Goal: Information Seeking & Learning: Learn about a topic

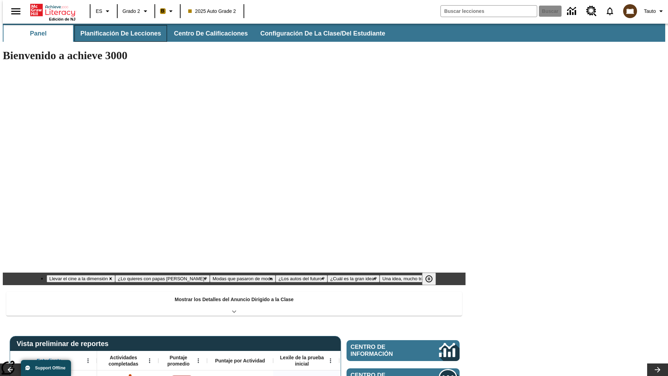
click at [116, 33] on button "Planificación de lecciones" at bounding box center [120, 33] width 93 height 17
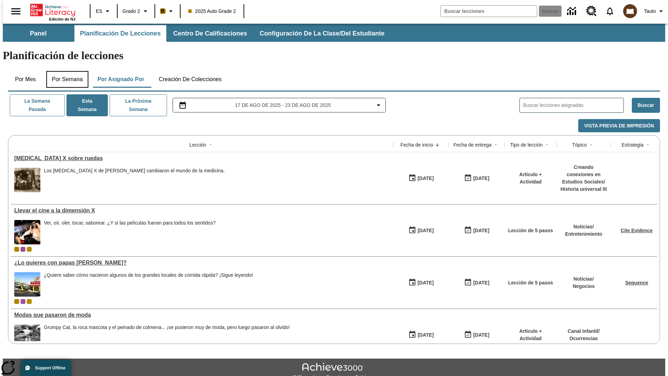
click at [65, 71] on button "Por semana" at bounding box center [67, 79] width 42 height 17
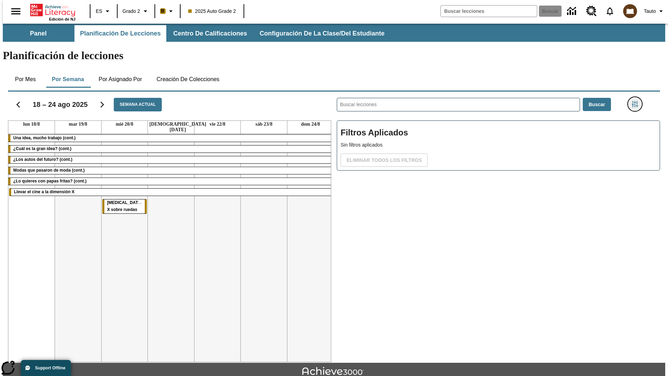
click at [637, 101] on icon "Menú lateral de filtros" at bounding box center [635, 104] width 6 height 6
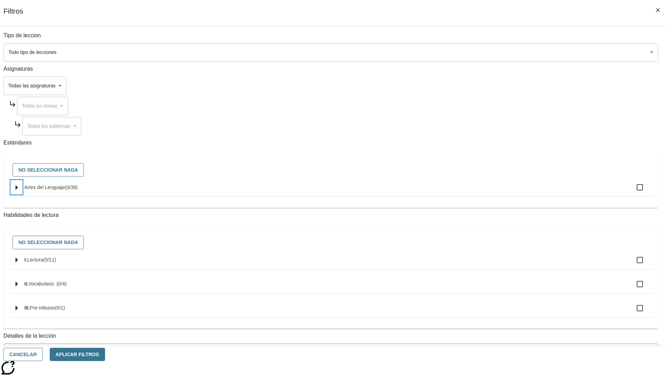
click at [18, 190] on icon "Seleccione estándares" at bounding box center [17, 187] width 2 height 5
click at [506, 191] on label "Artes del Lenguaje ( 0 / 38 )" at bounding box center [335, 187] width 622 height 15
click at [632, 191] on input "Artes del Lenguaje ( 0 / 38 )" at bounding box center [639, 187] width 15 height 15
checkbox input "true"
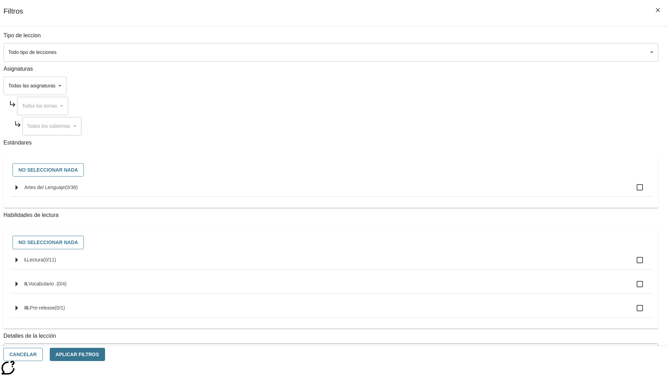
checkbox input "true"
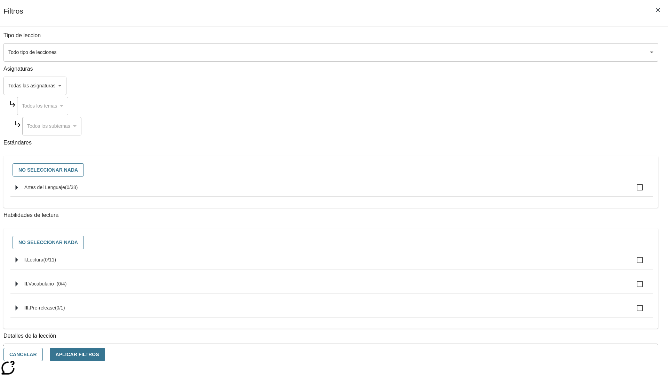
checkbox input "true"
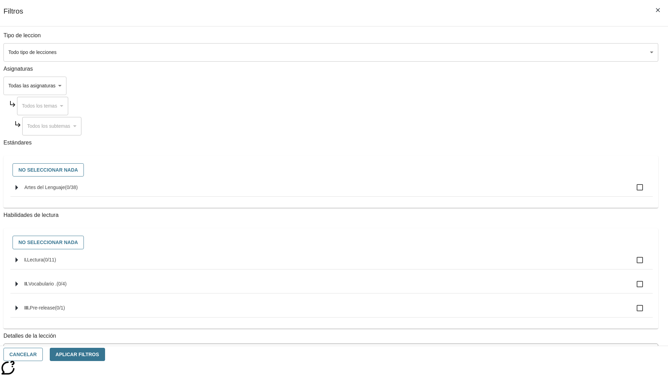
checkbox input "true"
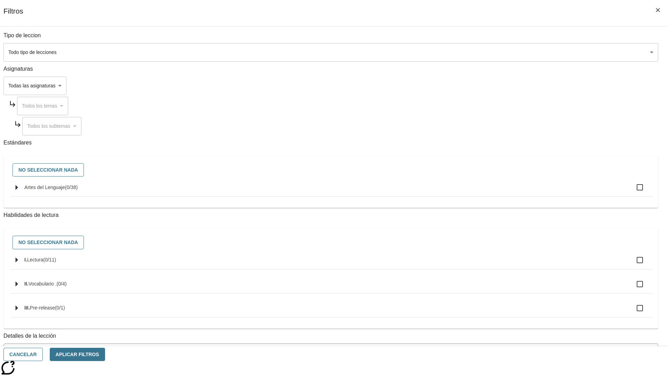
checkbox input "true"
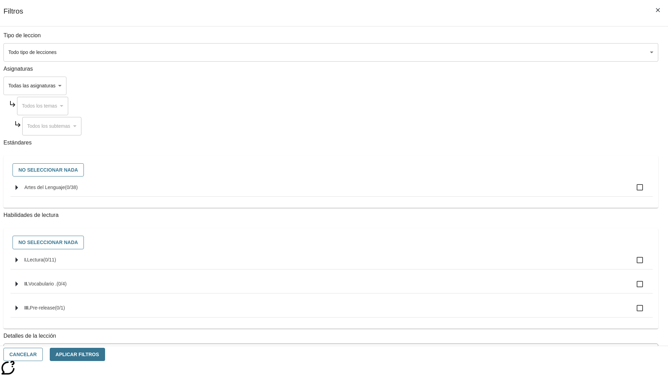
checkbox input "true"
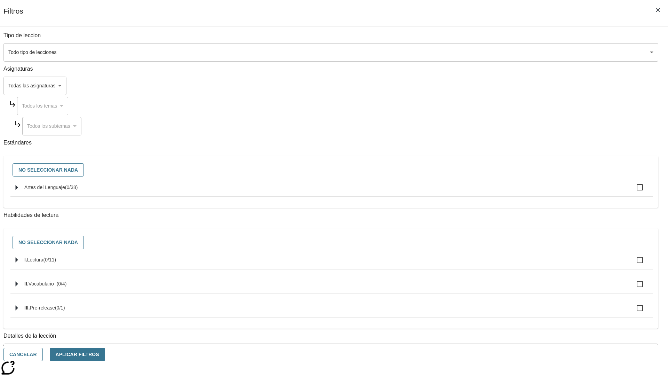
checkbox input "true"
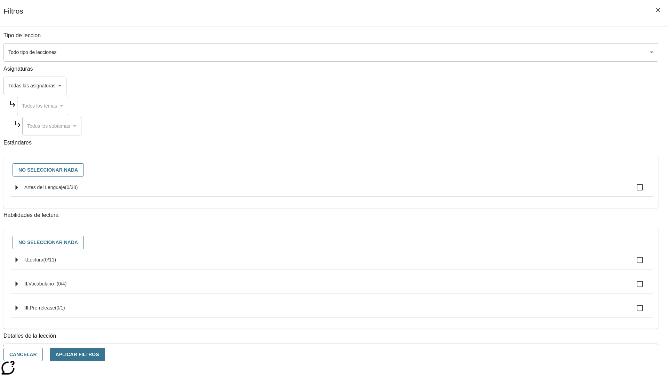
checkbox input "true"
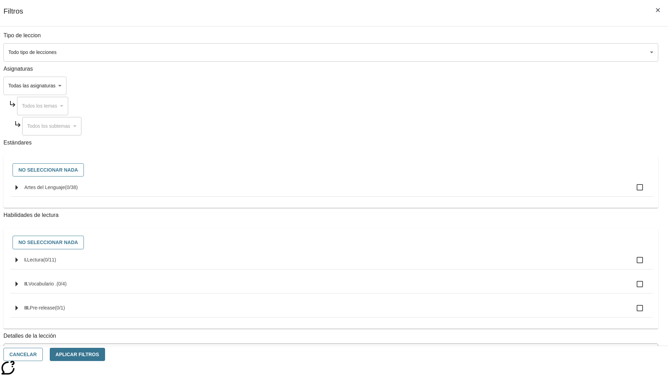
checkbox input "true"
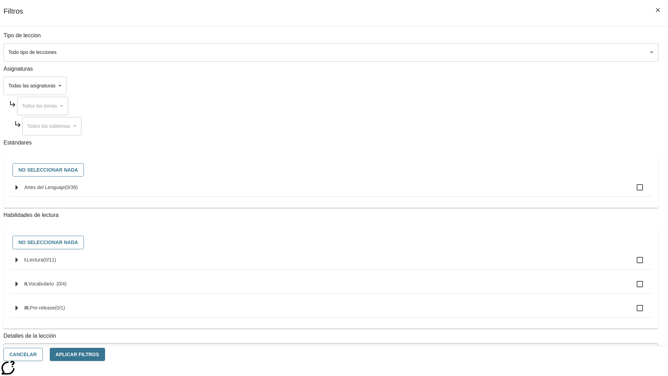
checkbox input "true"
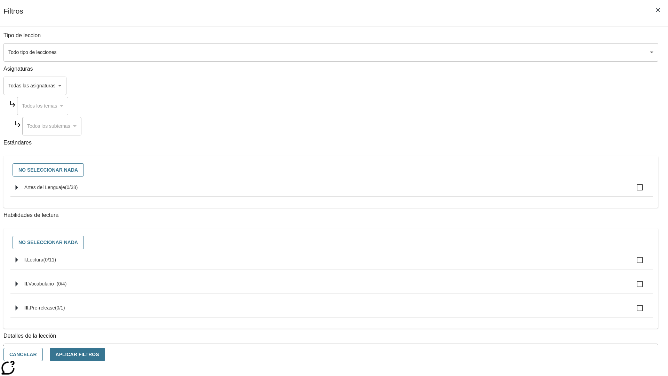
checkbox input "true"
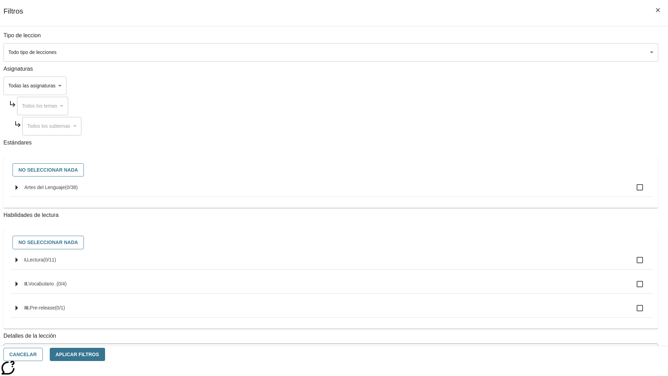
checkbox input "true"
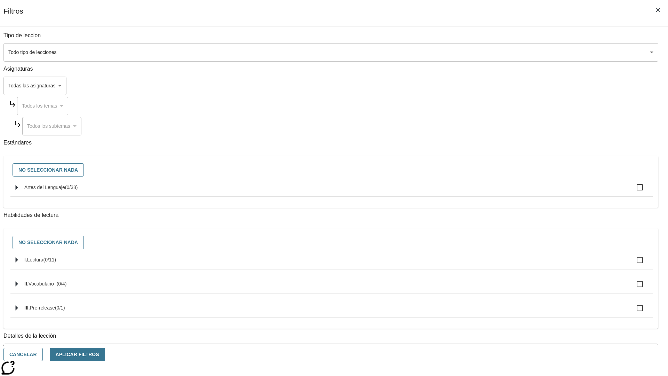
checkbox input "true"
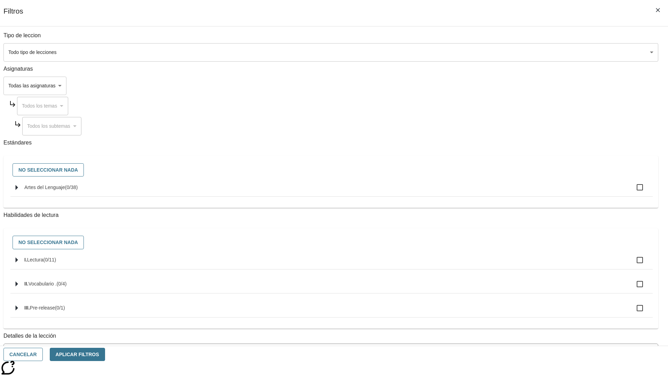
checkbox input "true"
